Goal: Information Seeking & Learning: Learn about a topic

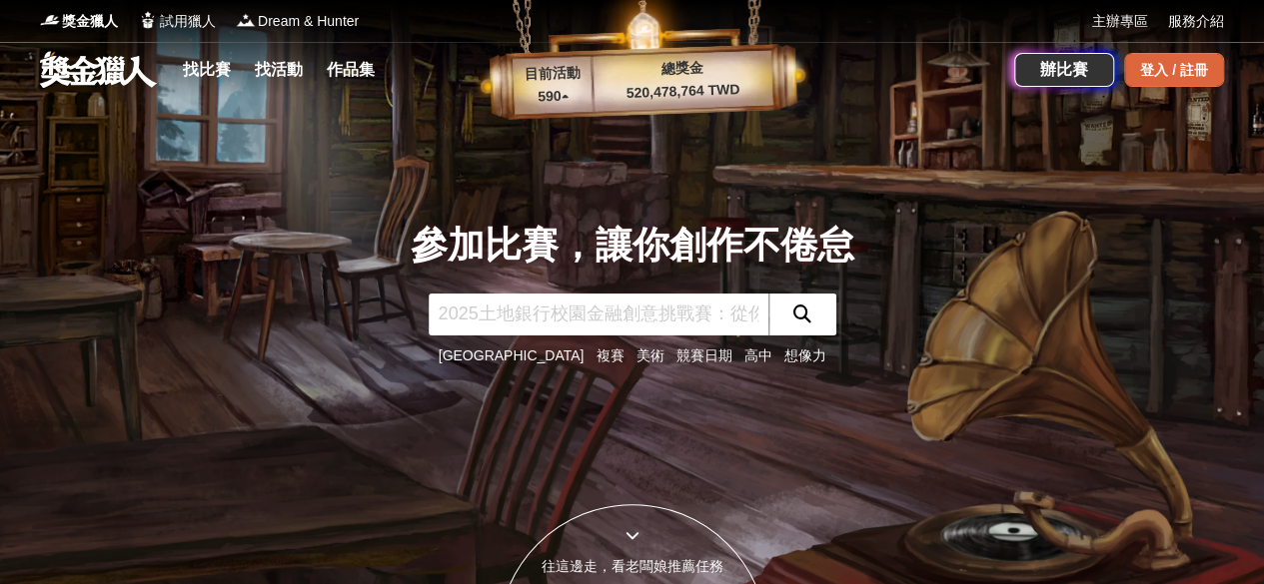
click at [1198, 84] on div "登入 / 註冊" at bounding box center [1174, 70] width 100 height 34
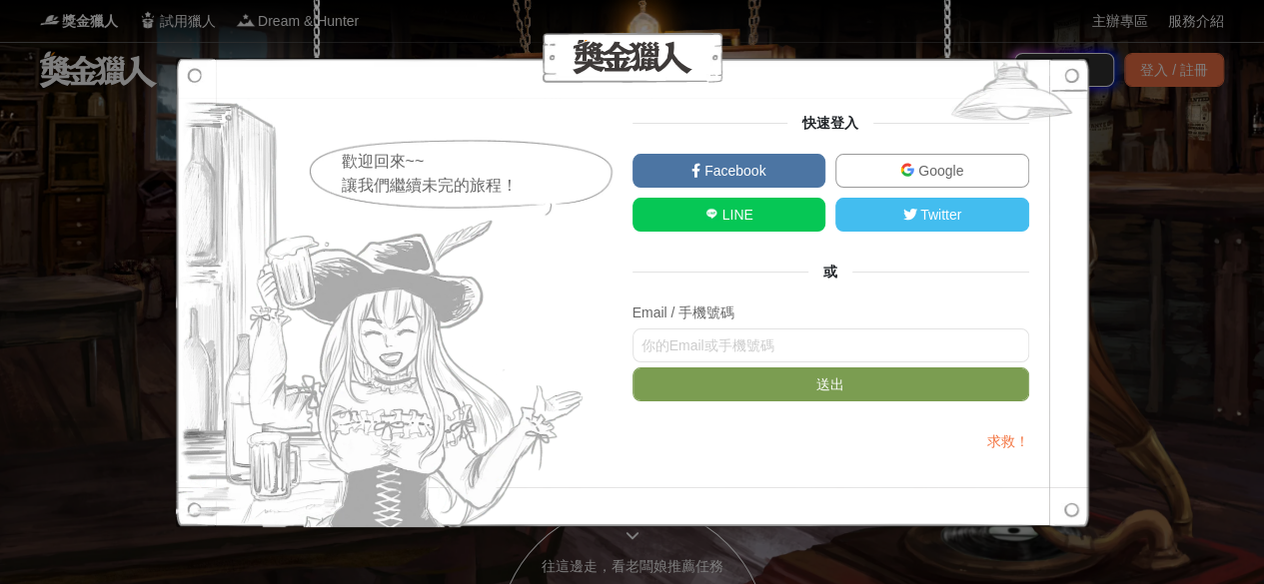
click at [1181, 187] on div "歡迎回來~~ 讓我們繼續未完的旅程！ 快速登入 Facebook Google LINE Twitter 或 Email / 手機號碼 送出 求救！" at bounding box center [632, 292] width 1264 height 584
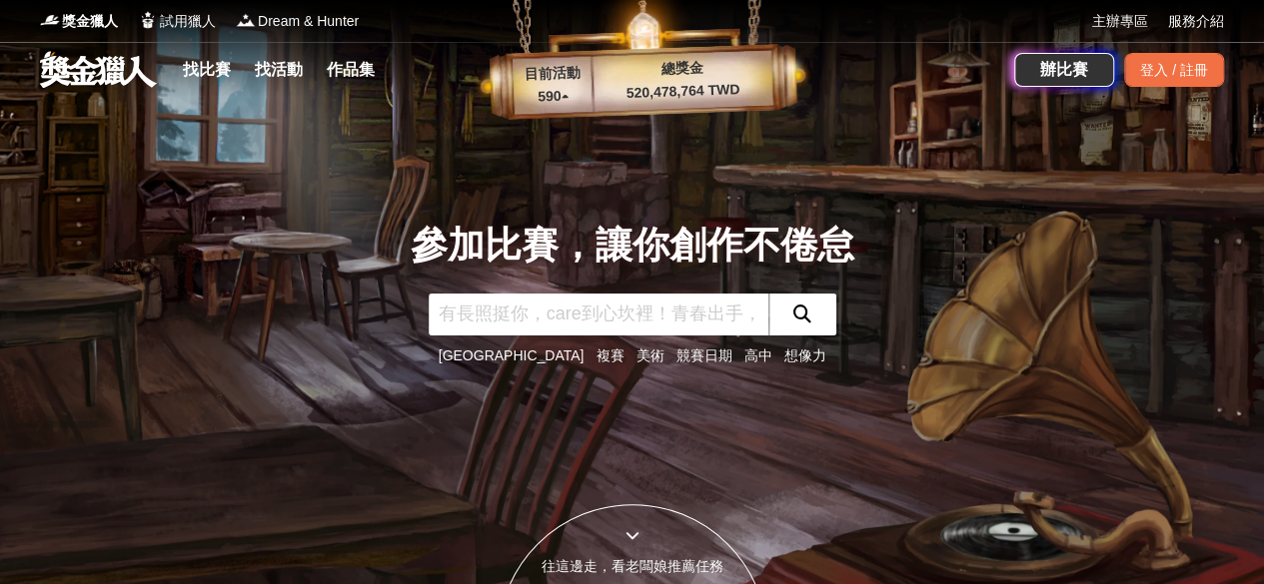
click at [1015, 183] on div "參加比賽，讓你創作不倦怠 台中市 複賽 美術 競賽日期 高中 想像力" at bounding box center [632, 292] width 1139 height 584
click at [208, 71] on link "找比賽" at bounding box center [207, 70] width 64 height 28
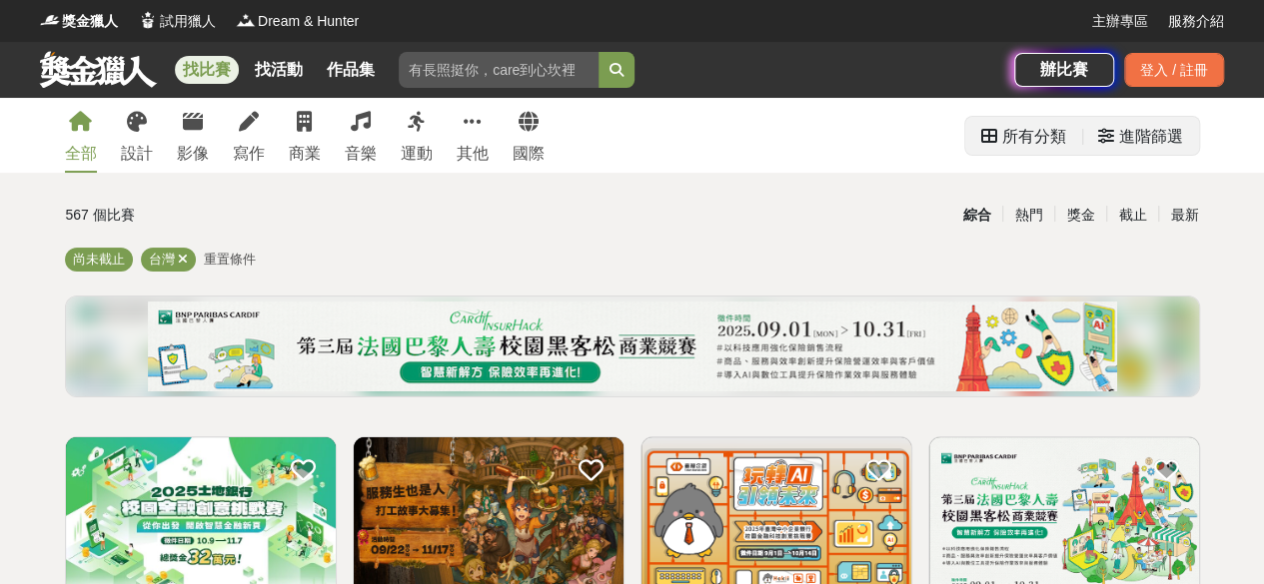
click at [1163, 154] on div "進階篩選" at bounding box center [1151, 137] width 64 height 40
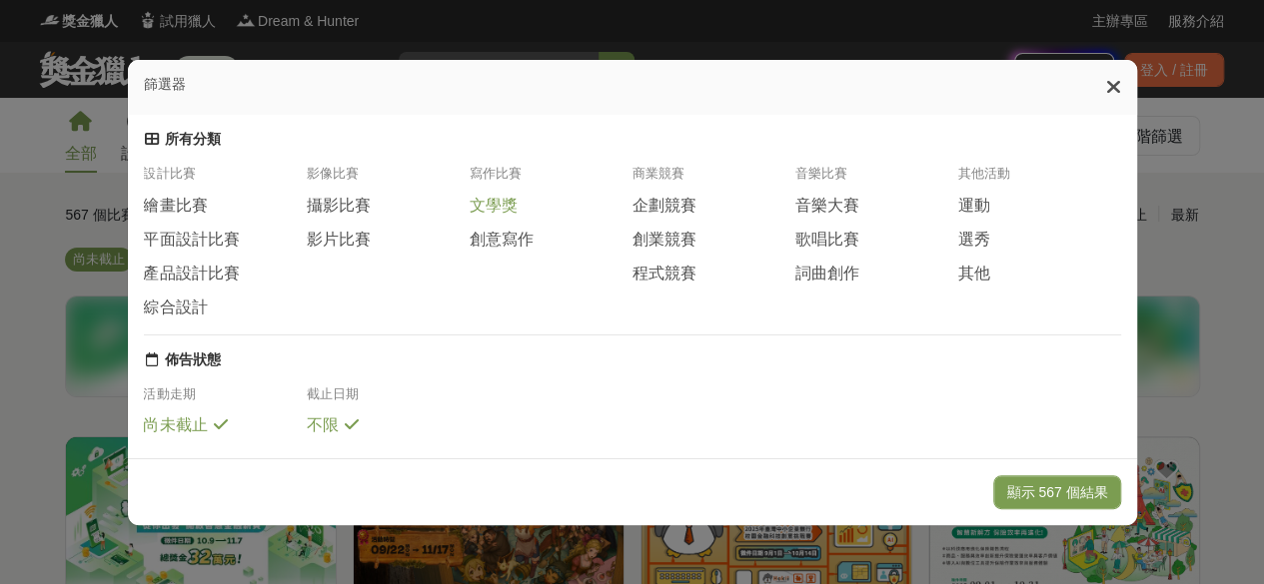
click at [518, 217] on div "文學獎" at bounding box center [550, 206] width 163 height 22
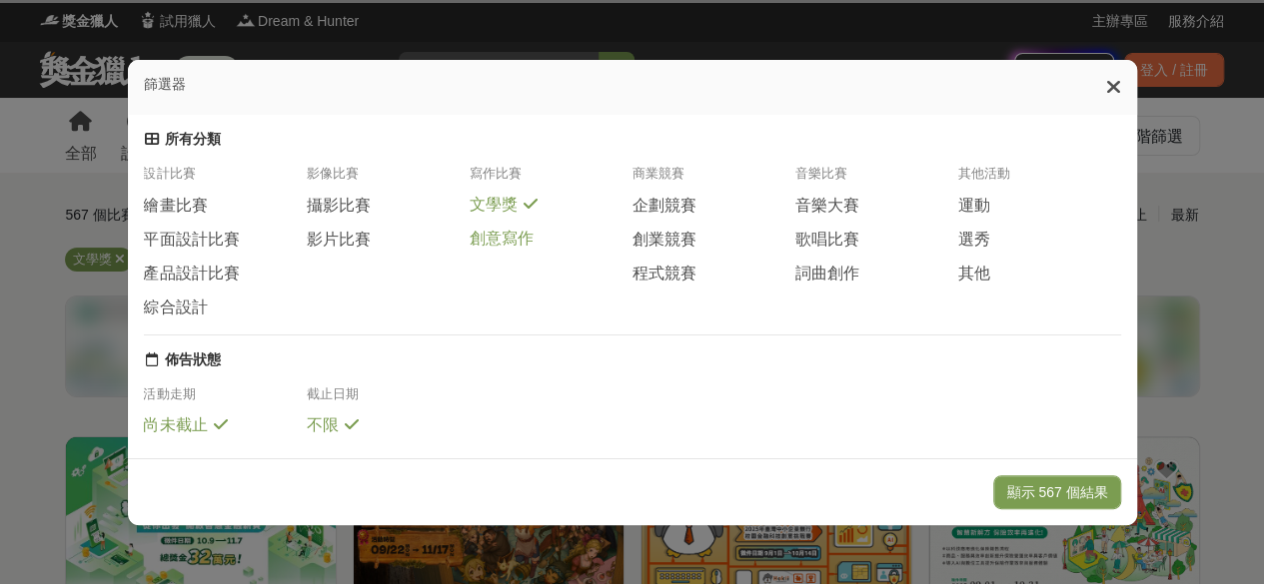
click at [513, 247] on span "創意寫作" at bounding box center [501, 239] width 64 height 21
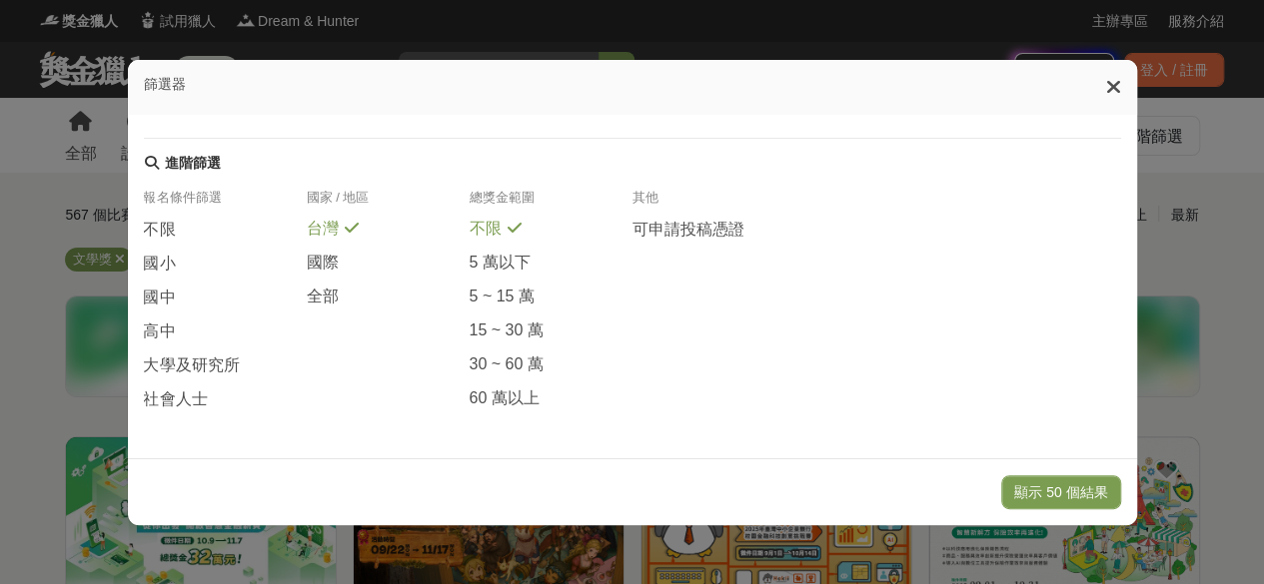
scroll to position [486, 0]
click at [1084, 500] on button "顯示 50 個結果" at bounding box center [1060, 493] width 119 height 34
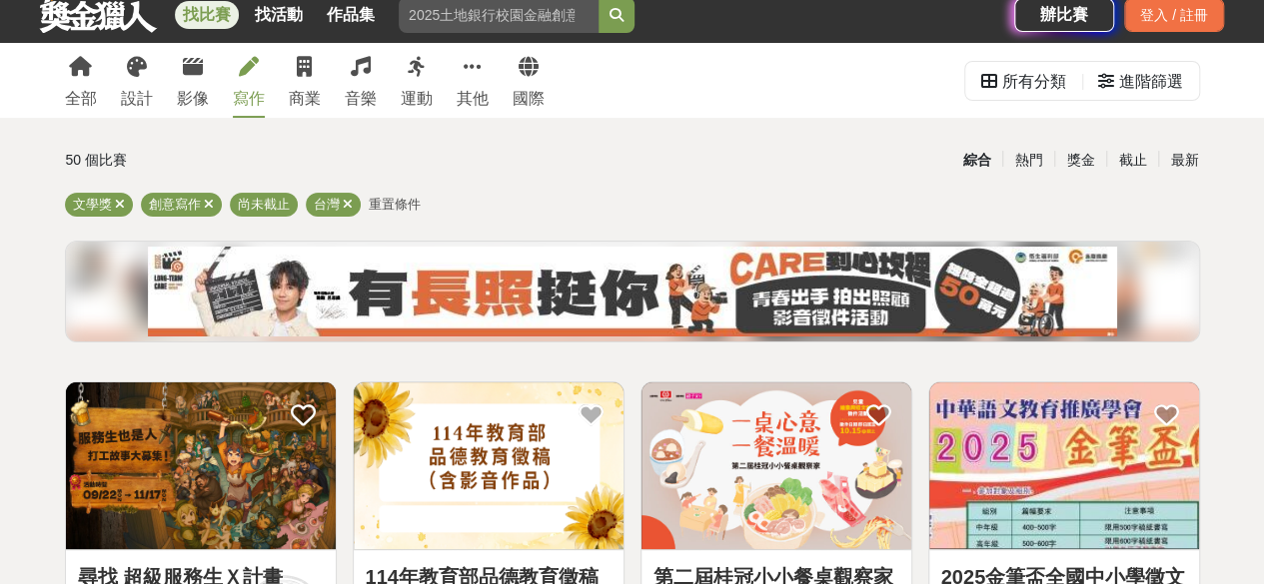
scroll to position [300, 0]
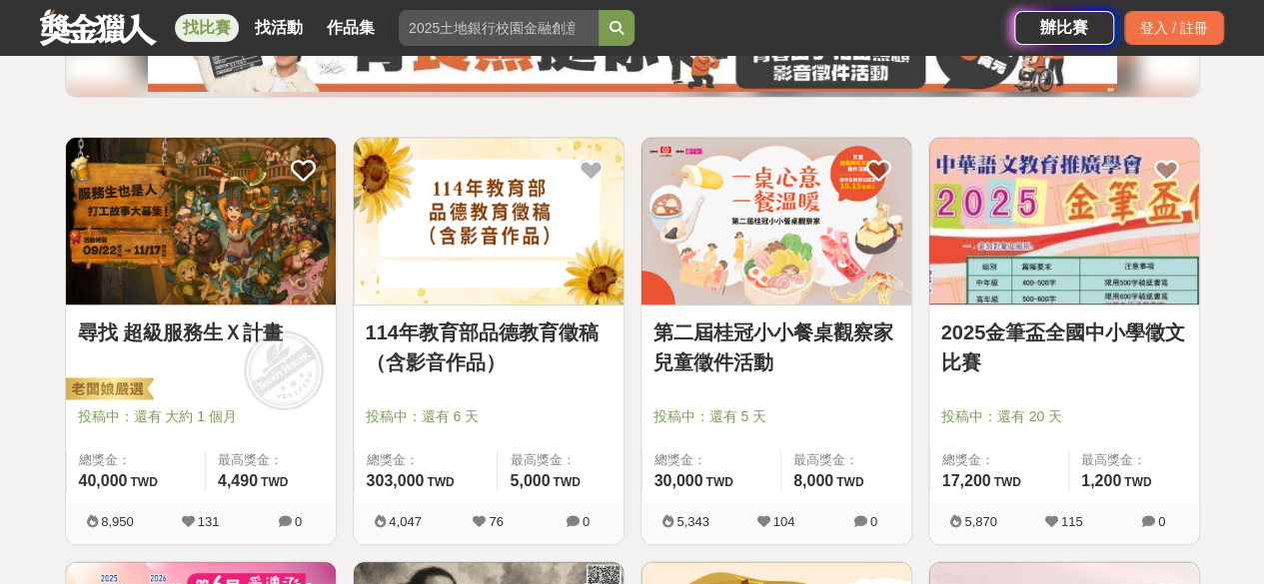
drag, startPoint x: 0, startPoint y: 327, endPoint x: 12, endPoint y: 84, distance: 243.1
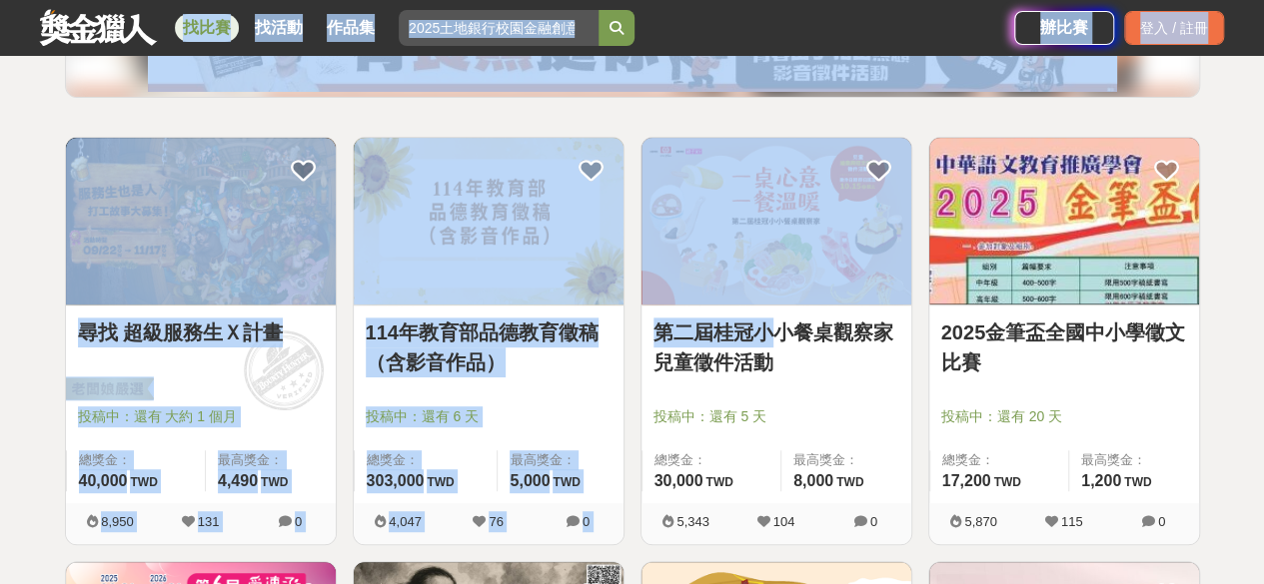
scroll to position [0, 0]
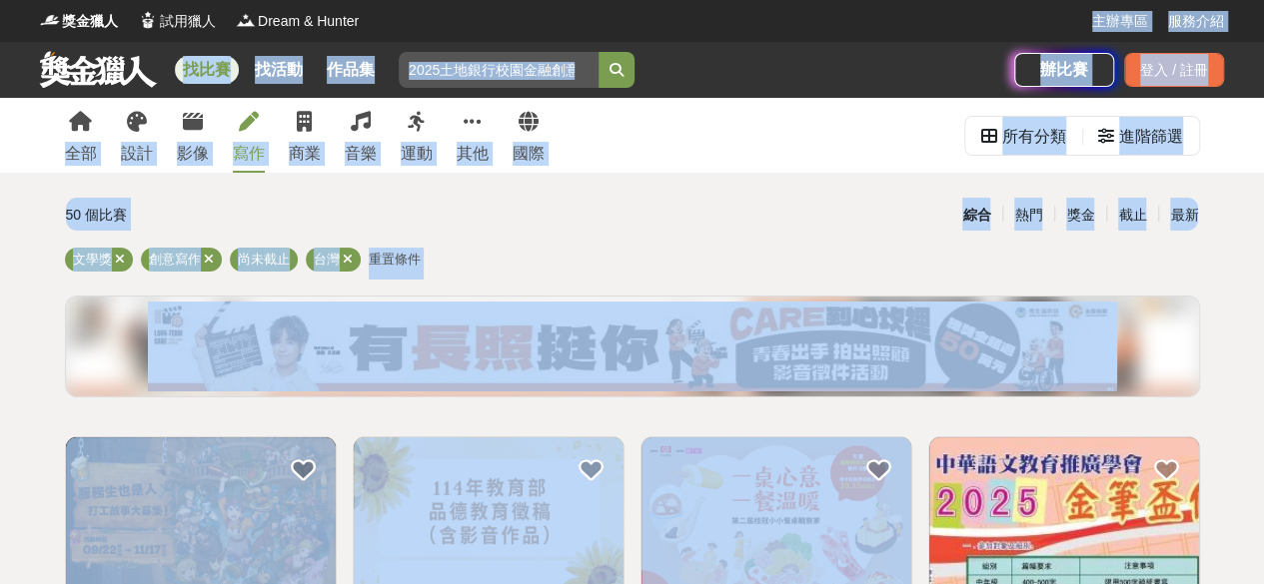
drag, startPoint x: 765, startPoint y: 313, endPoint x: 715, endPoint y: -73, distance: 388.9
click at [741, 215] on div "綜合 熱門 獎金 截止 最新" at bounding box center [827, 215] width 766 height 35
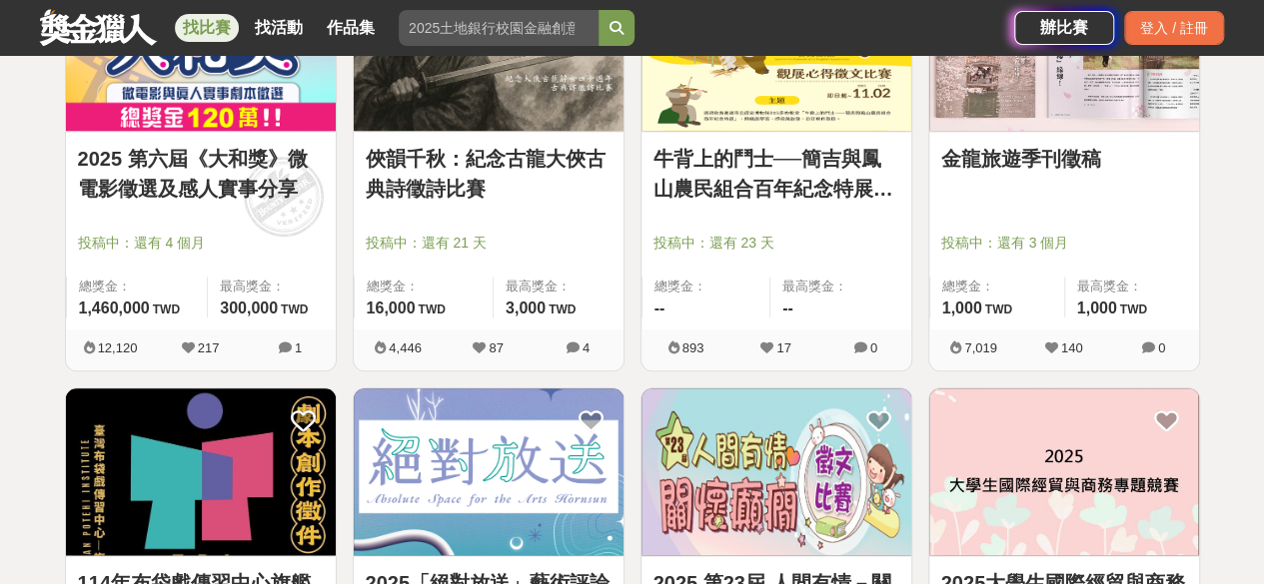
scroll to position [899, 0]
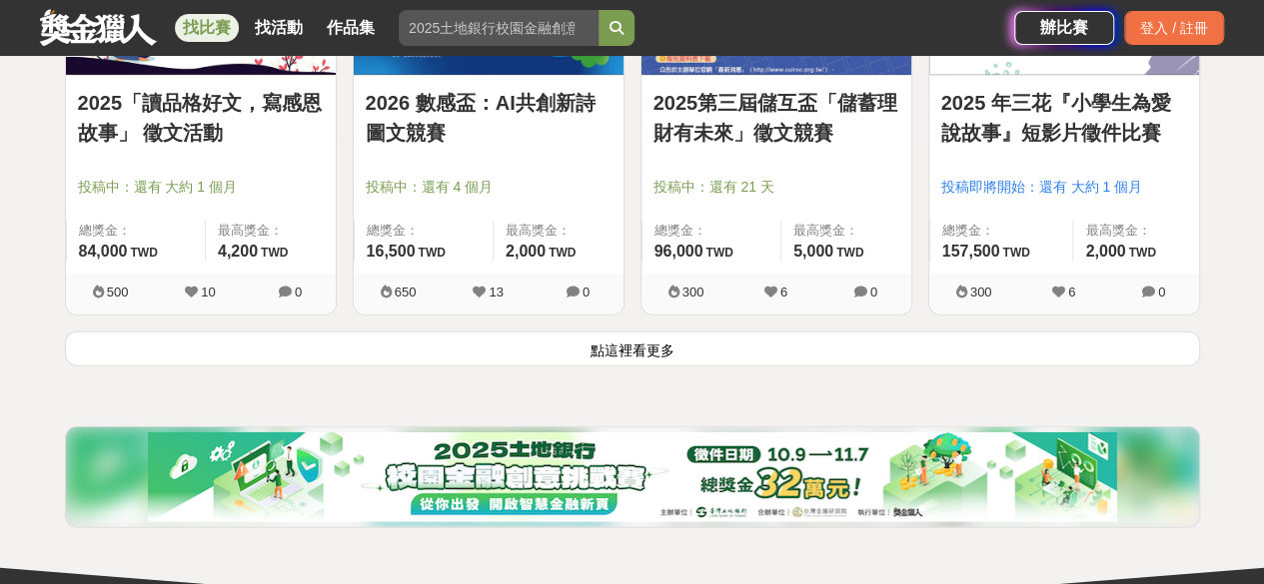
scroll to position [2798, 0]
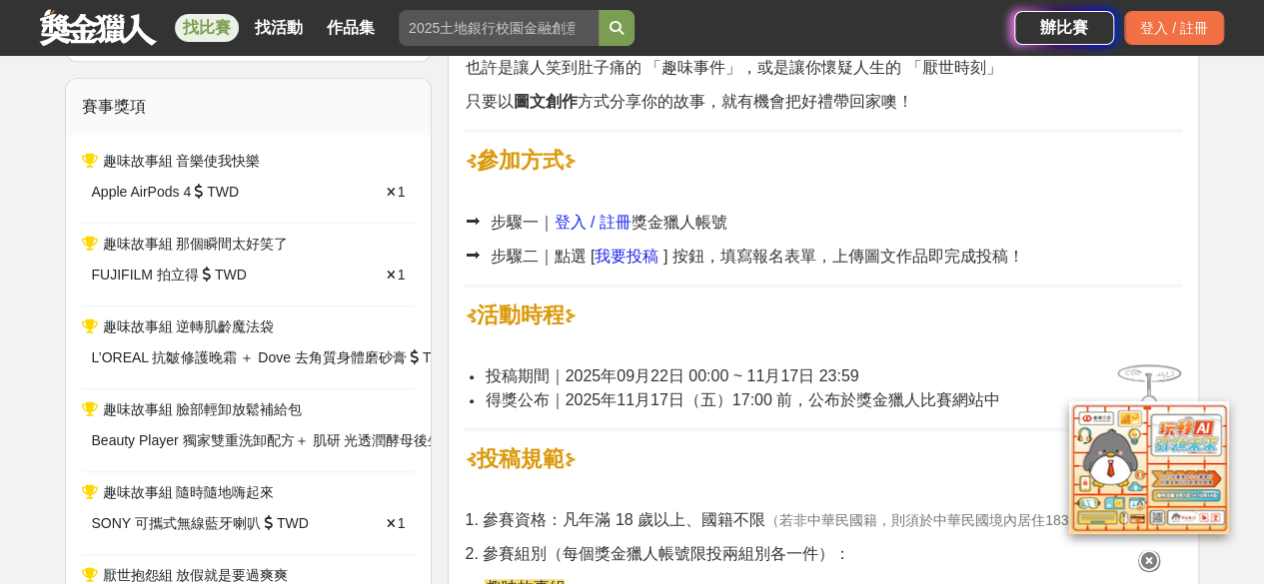
scroll to position [699, 0]
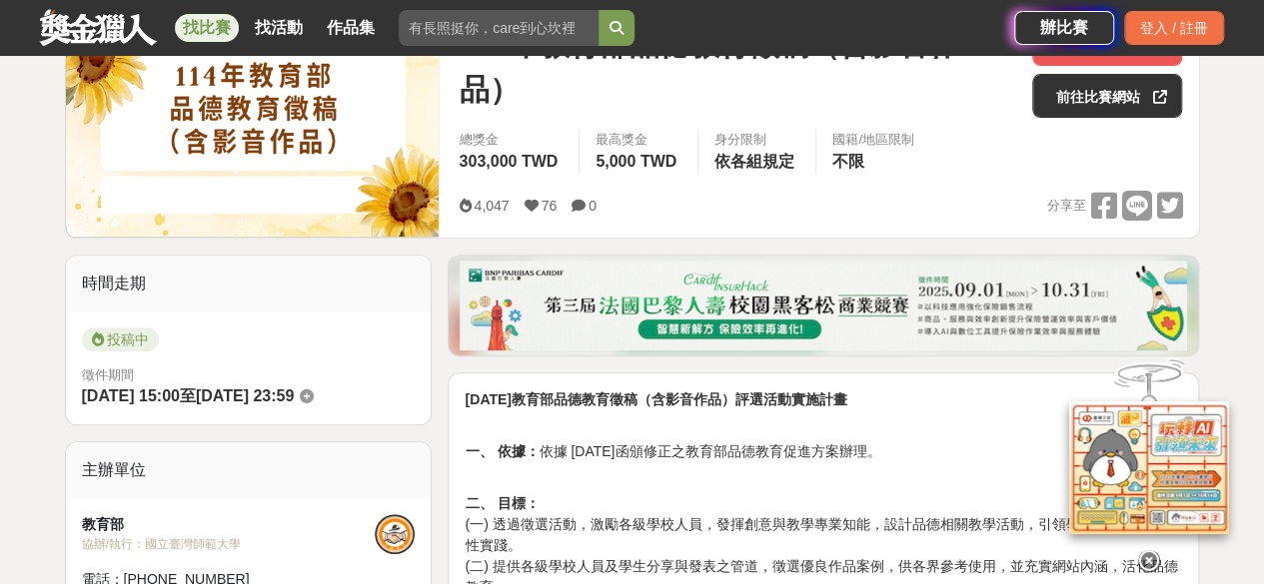
scroll to position [599, 0]
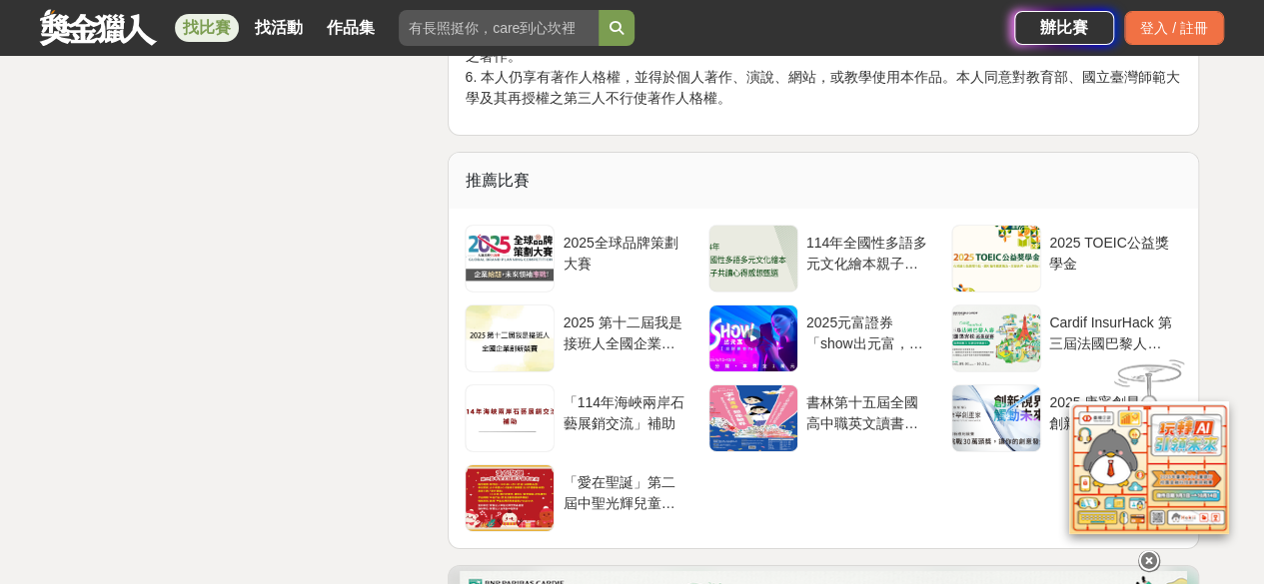
scroll to position [3297, 0]
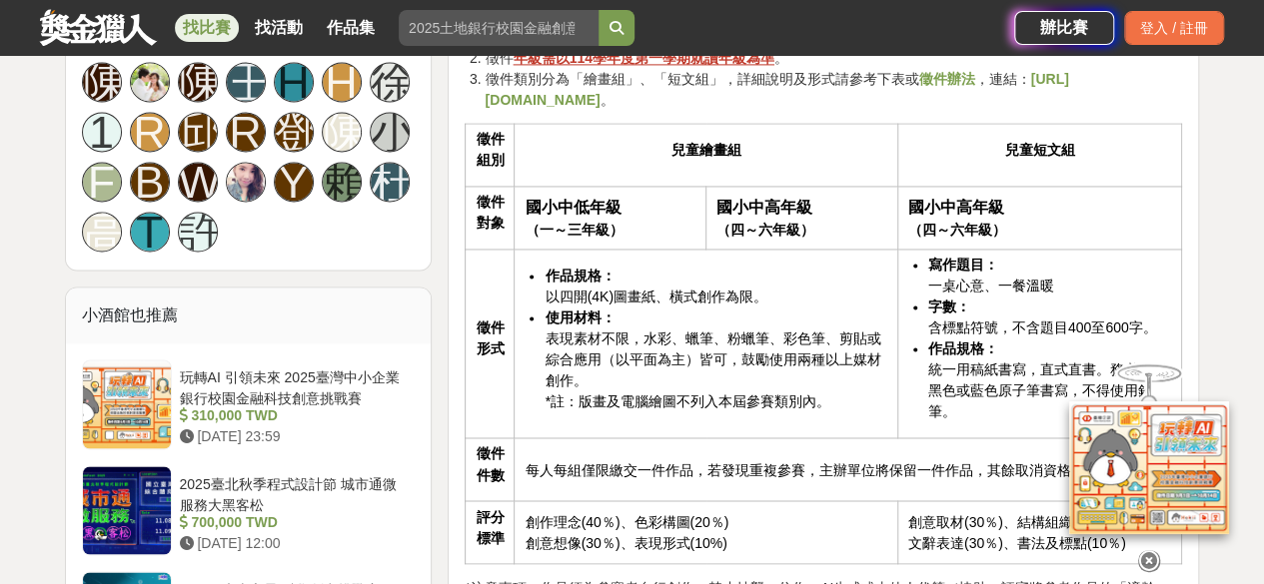
scroll to position [1499, 0]
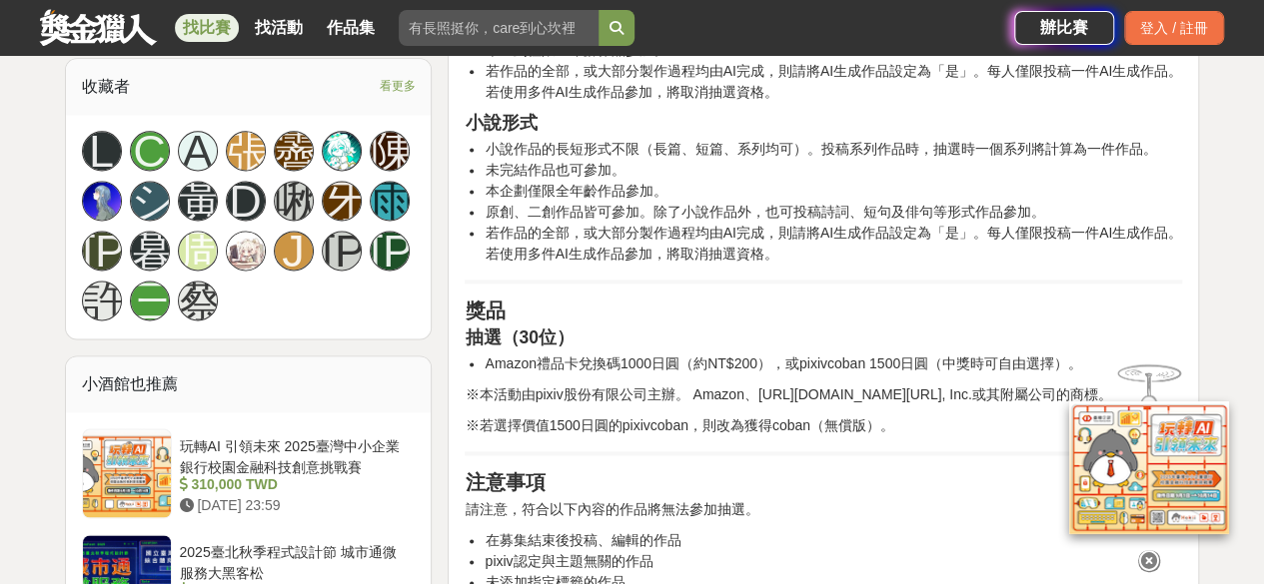
scroll to position [1299, 0]
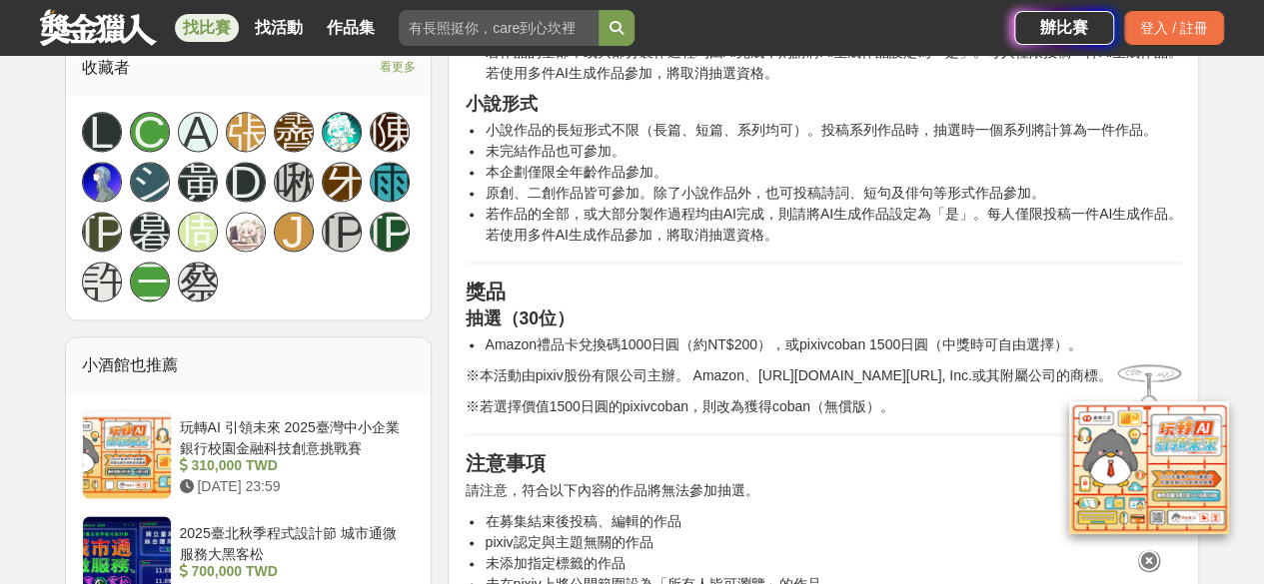
click at [725, 273] on div "自[DATE]（四）起， 投稿企劃「[DATE] Party 2025」將開始舉辦。 投稿企劃「[DATE] Party 2025」正在募集以「萬聖節」為主題…" at bounding box center [823, 98] width 717 height 1415
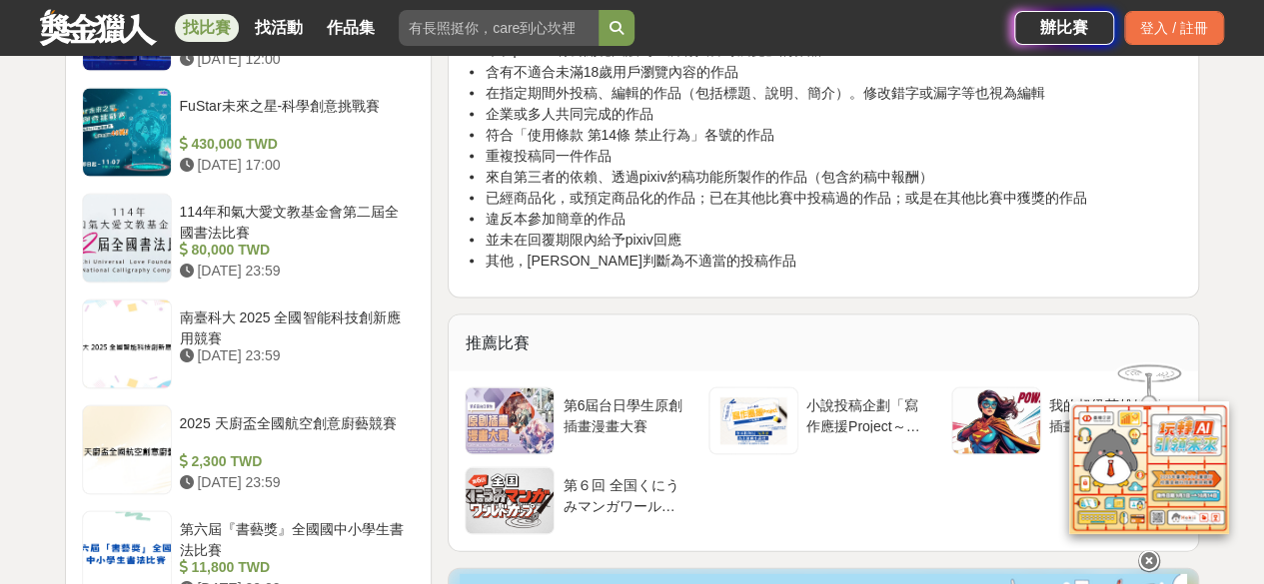
scroll to position [1898, 0]
